Goal: Answer question/provide support: Share knowledge or assist other users

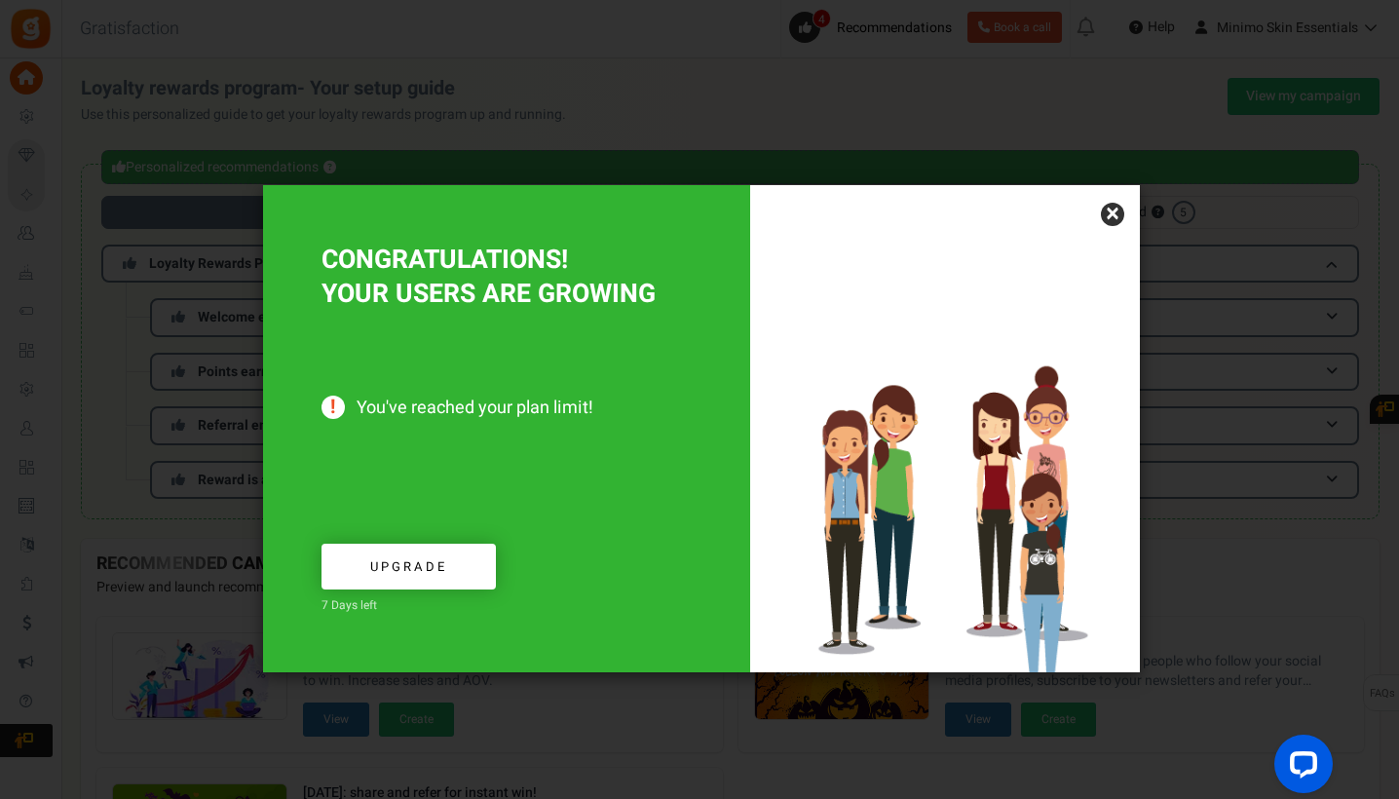
click at [1111, 215] on link "×" at bounding box center [1112, 214] width 23 height 23
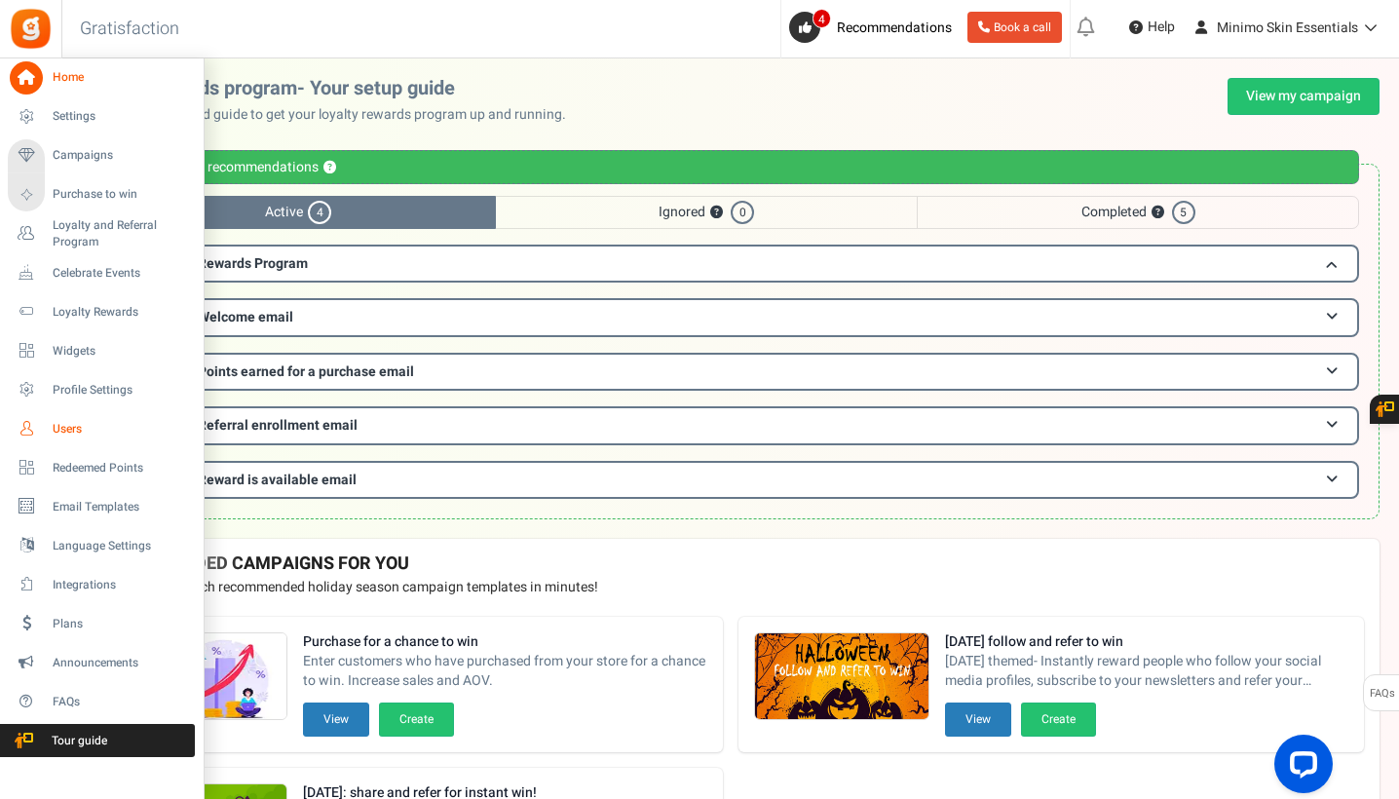
click at [73, 427] on span "Users" at bounding box center [121, 429] width 136 height 17
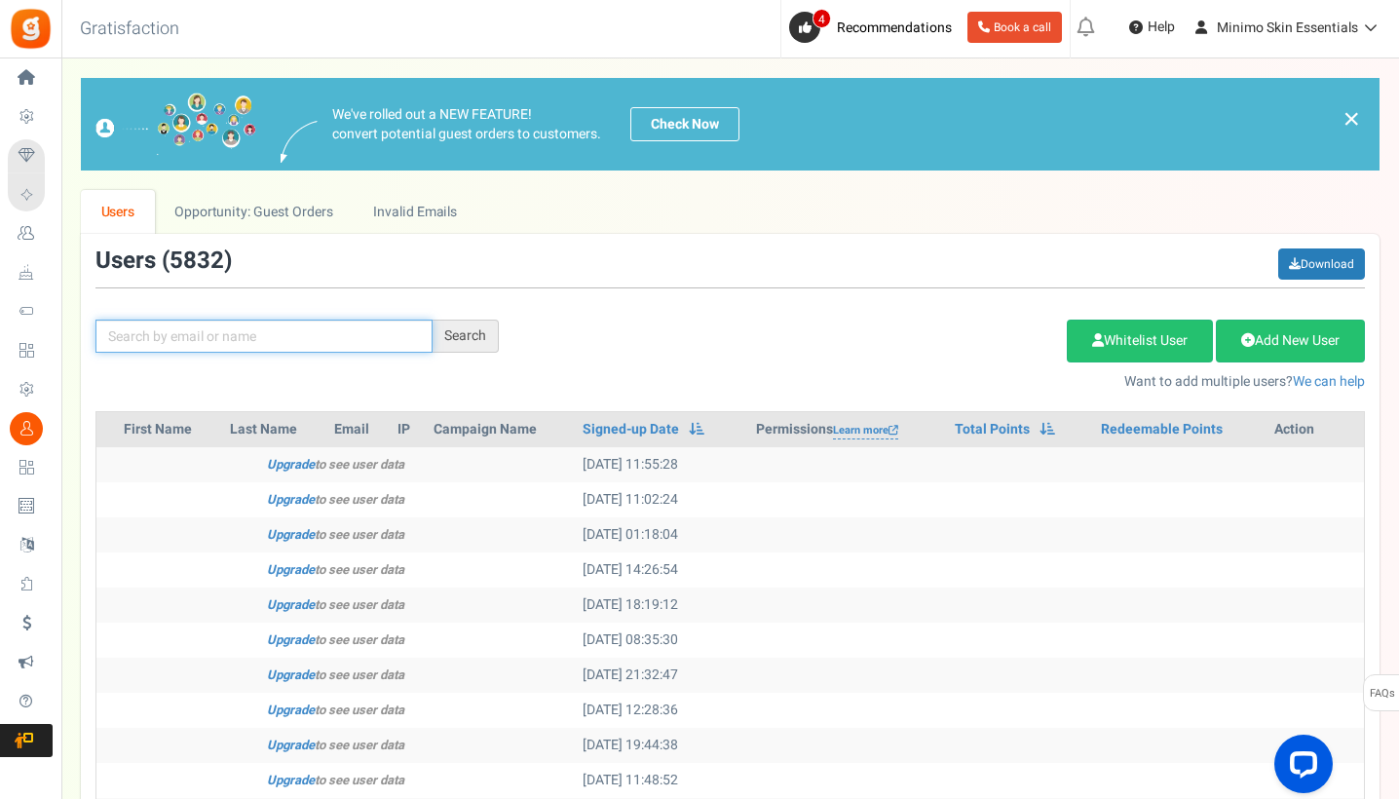
click at [369, 339] on input "text" at bounding box center [263, 336] width 337 height 33
paste input "[EMAIL_ADDRESS][DOMAIN_NAME]"
type input "[EMAIL_ADDRESS][DOMAIN_NAME]"
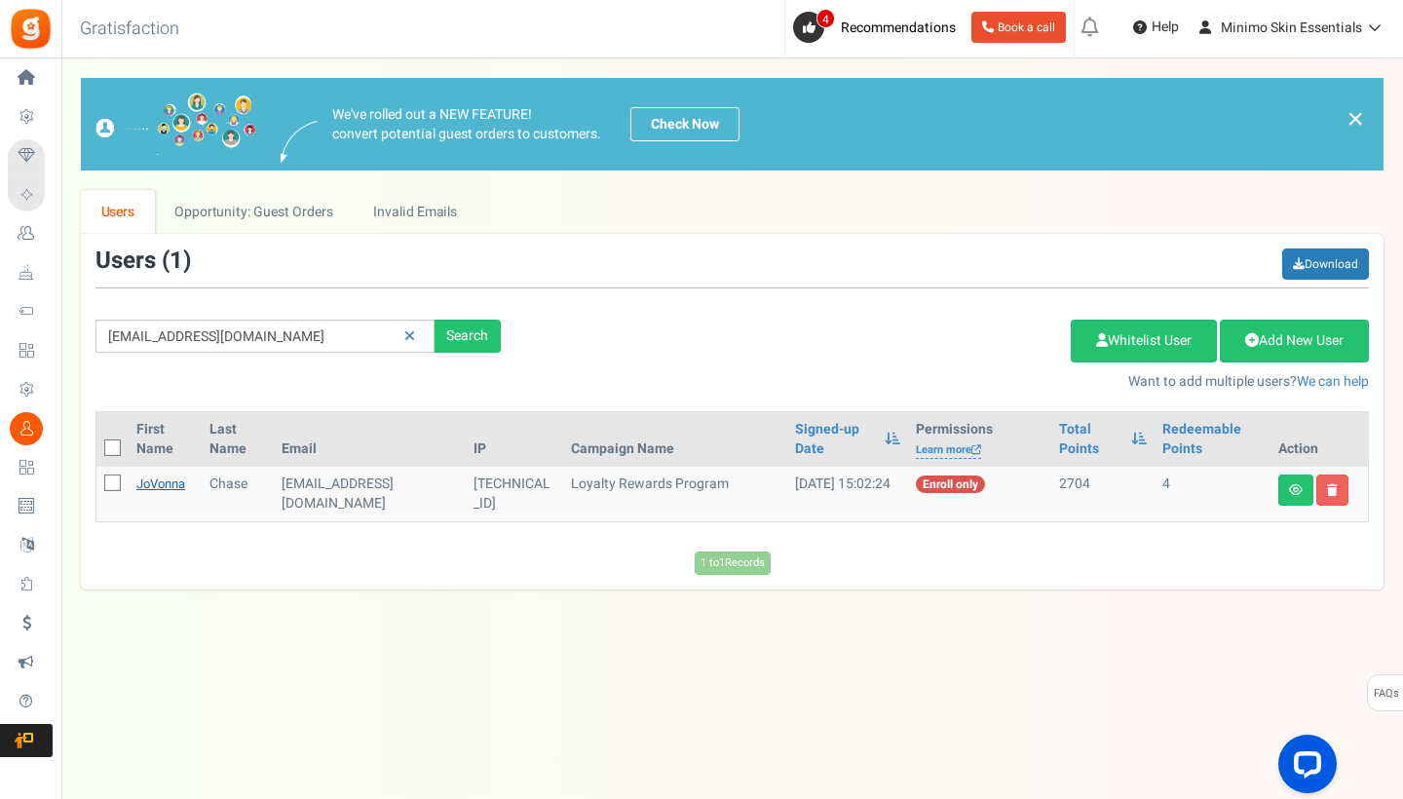
click at [159, 485] on link "JoVonna" at bounding box center [160, 483] width 49 height 19
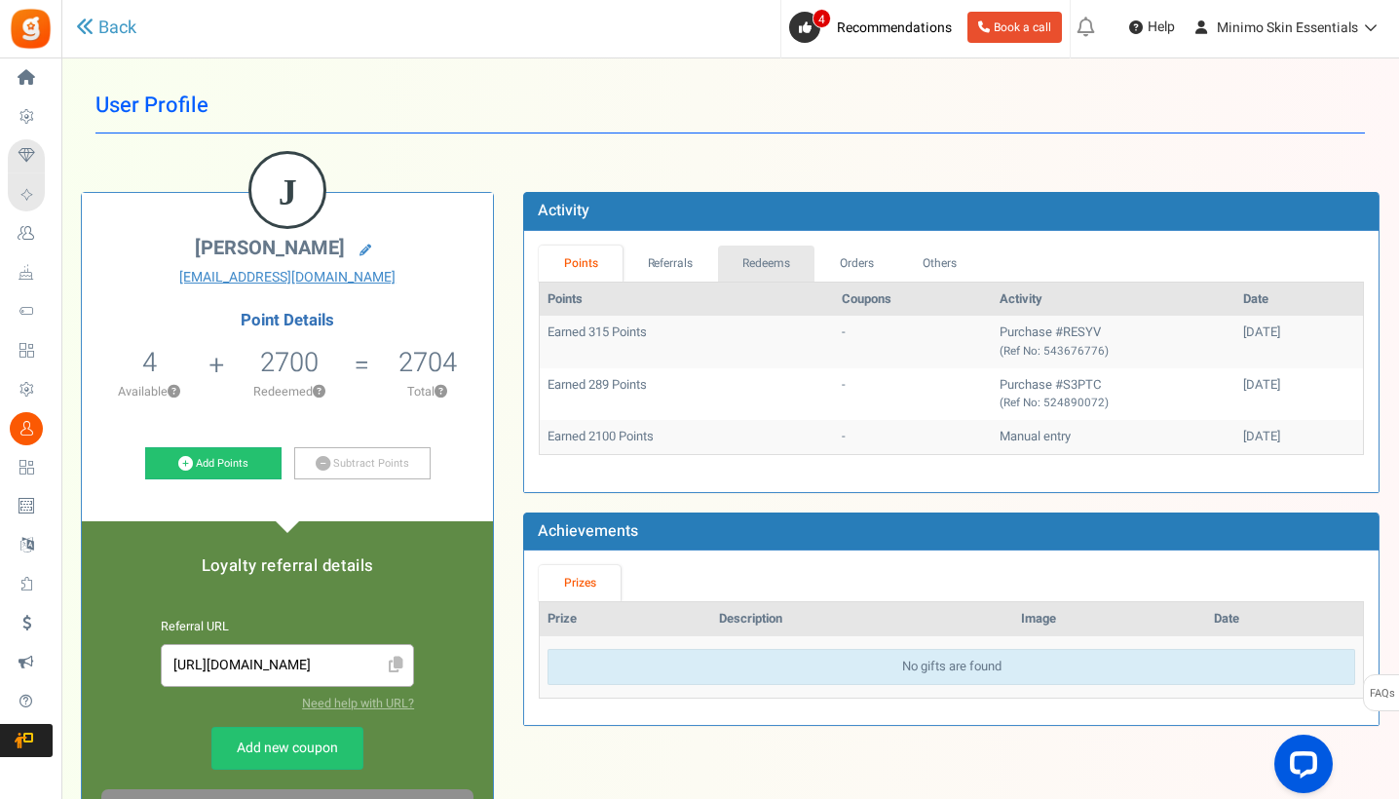
click at [753, 258] on link "Redeems" at bounding box center [766, 264] width 97 height 36
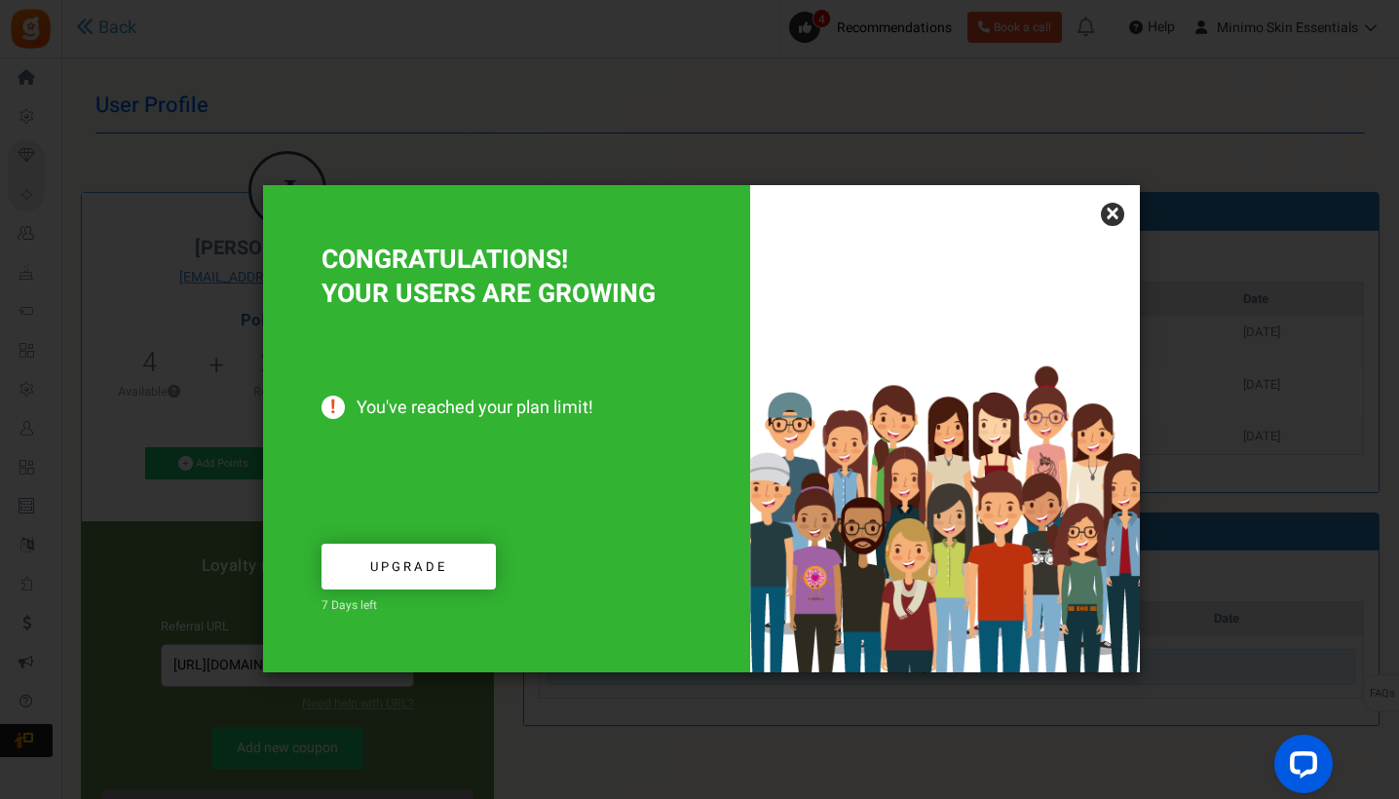
click at [1107, 208] on link "×" at bounding box center [1112, 214] width 23 height 23
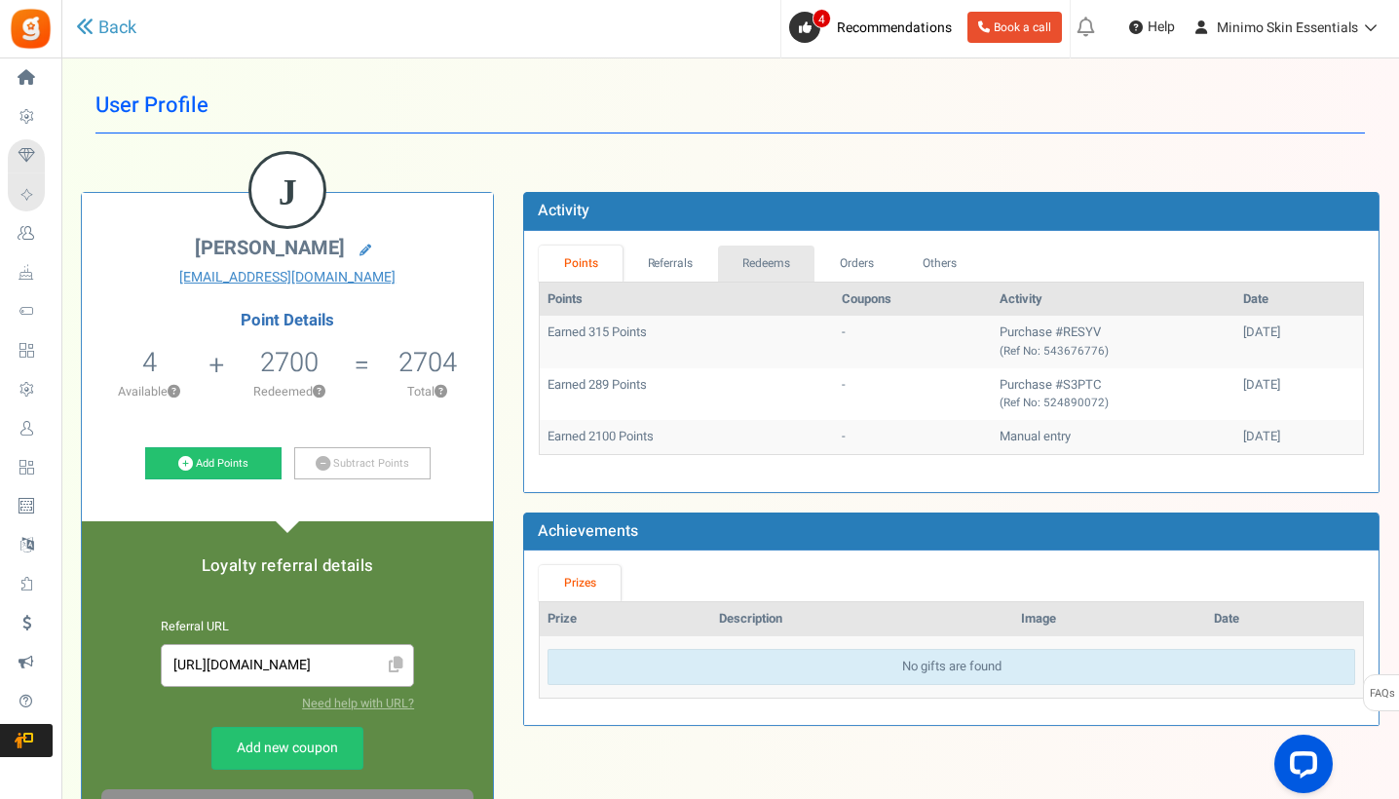
click at [746, 263] on link "Redeems" at bounding box center [766, 264] width 97 height 36
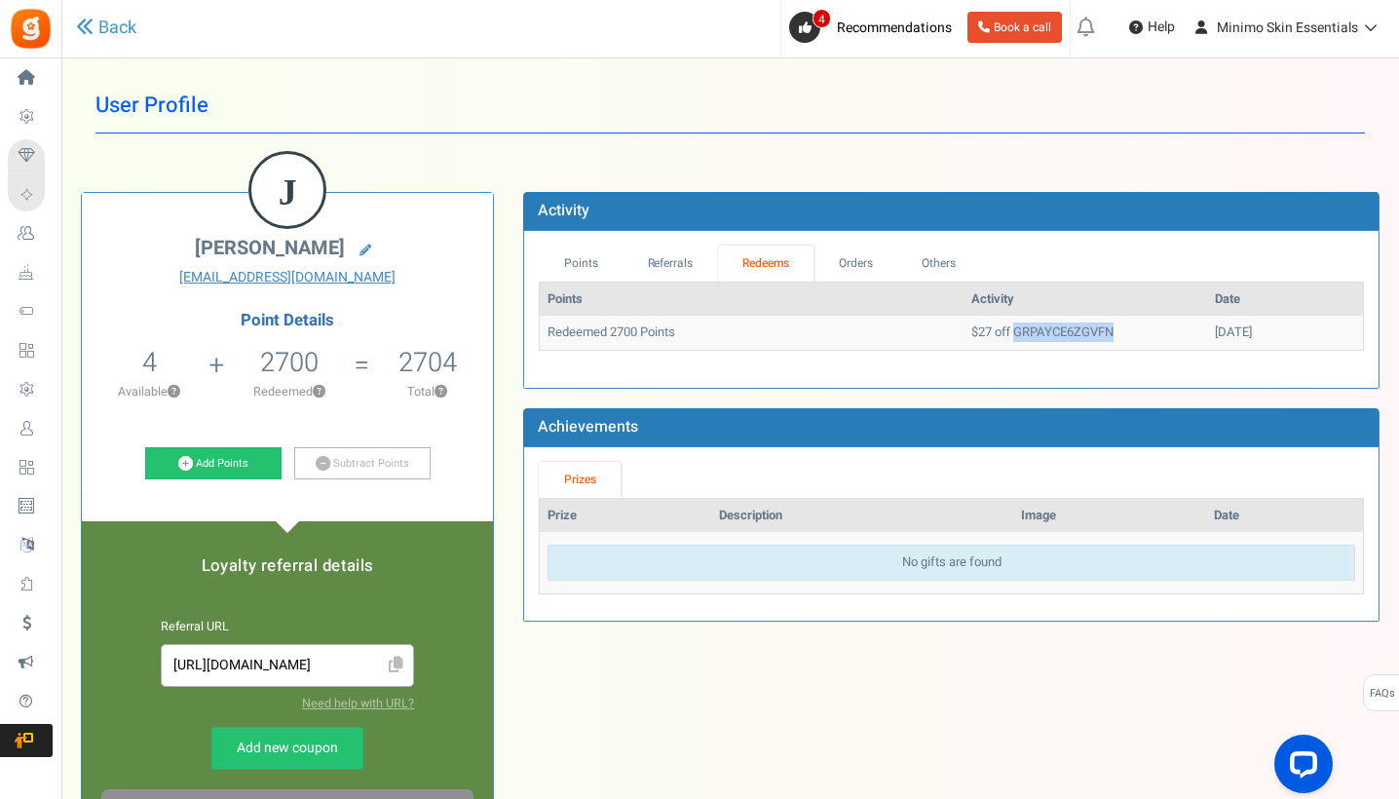
drag, startPoint x: 1060, startPoint y: 330, endPoint x: 963, endPoint y: 333, distance: 96.5
click at [963, 333] on td "$27 off GRPAYCE6ZGVFN" at bounding box center [1085, 333] width 244 height 34
copy td "GRPAYCE6ZGVFN"
